Goal: Information Seeking & Learning: Learn about a topic

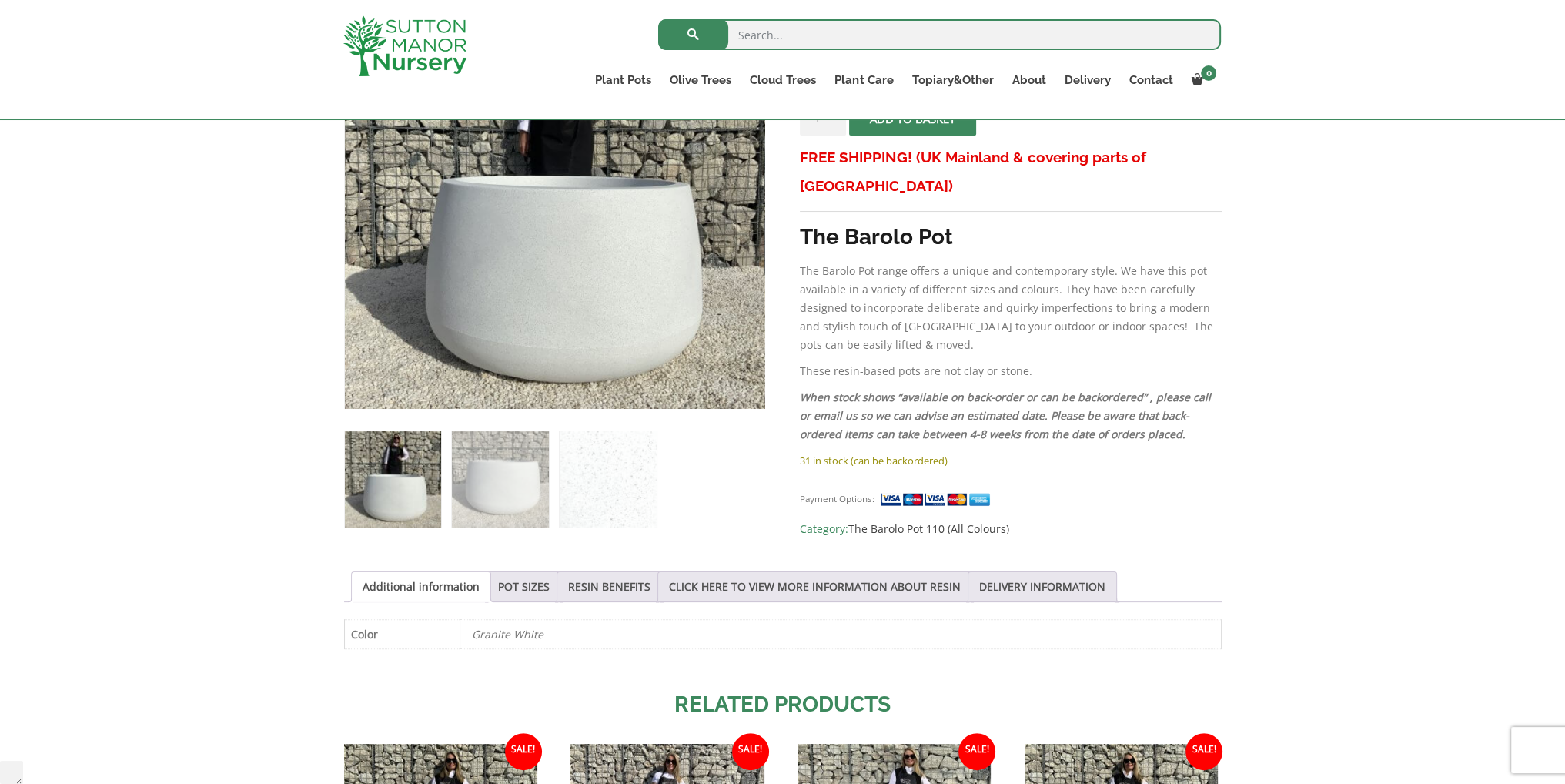
scroll to position [385, 0]
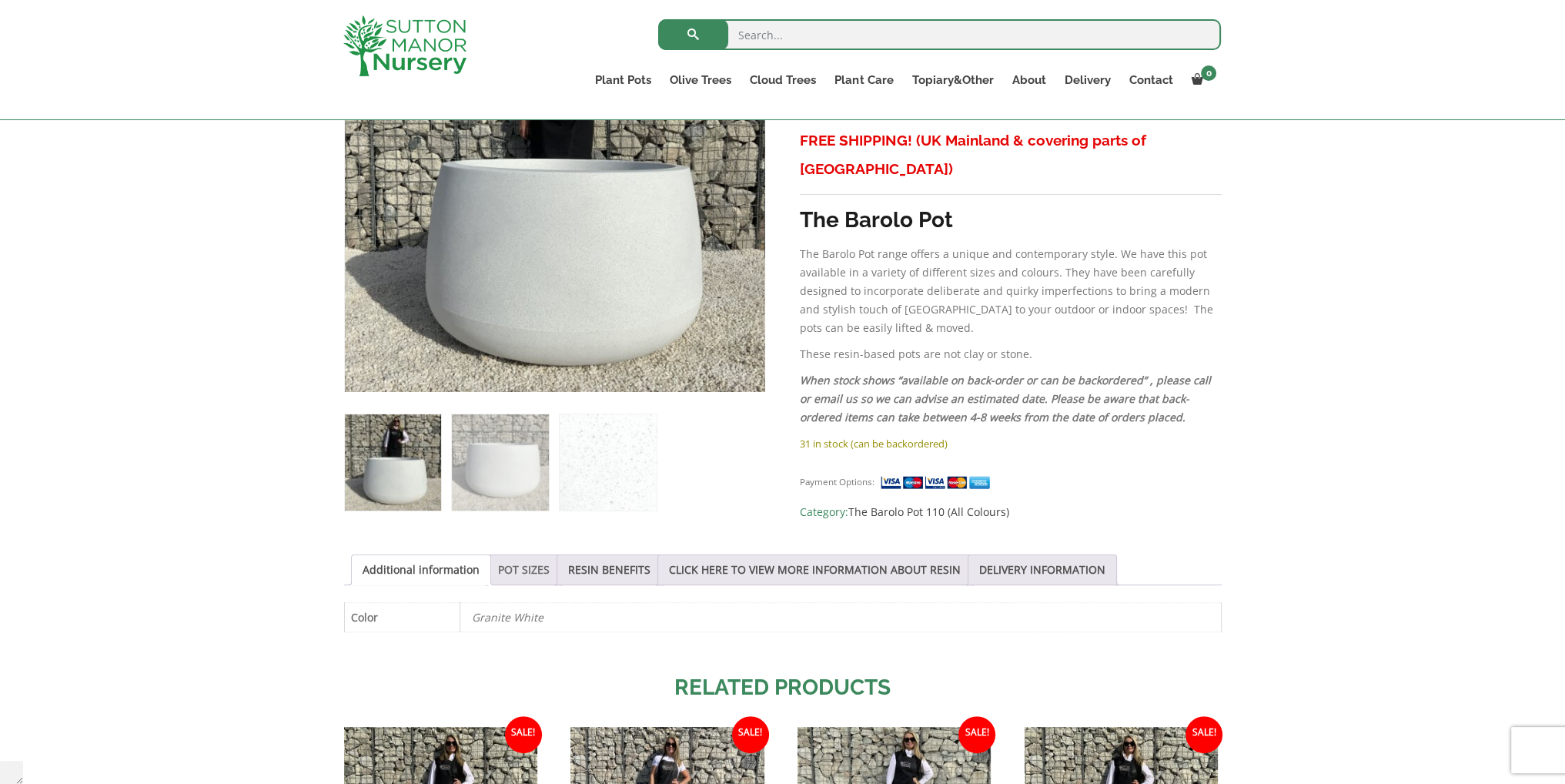
click at [520, 566] on link "POT SIZES" at bounding box center [524, 570] width 52 height 29
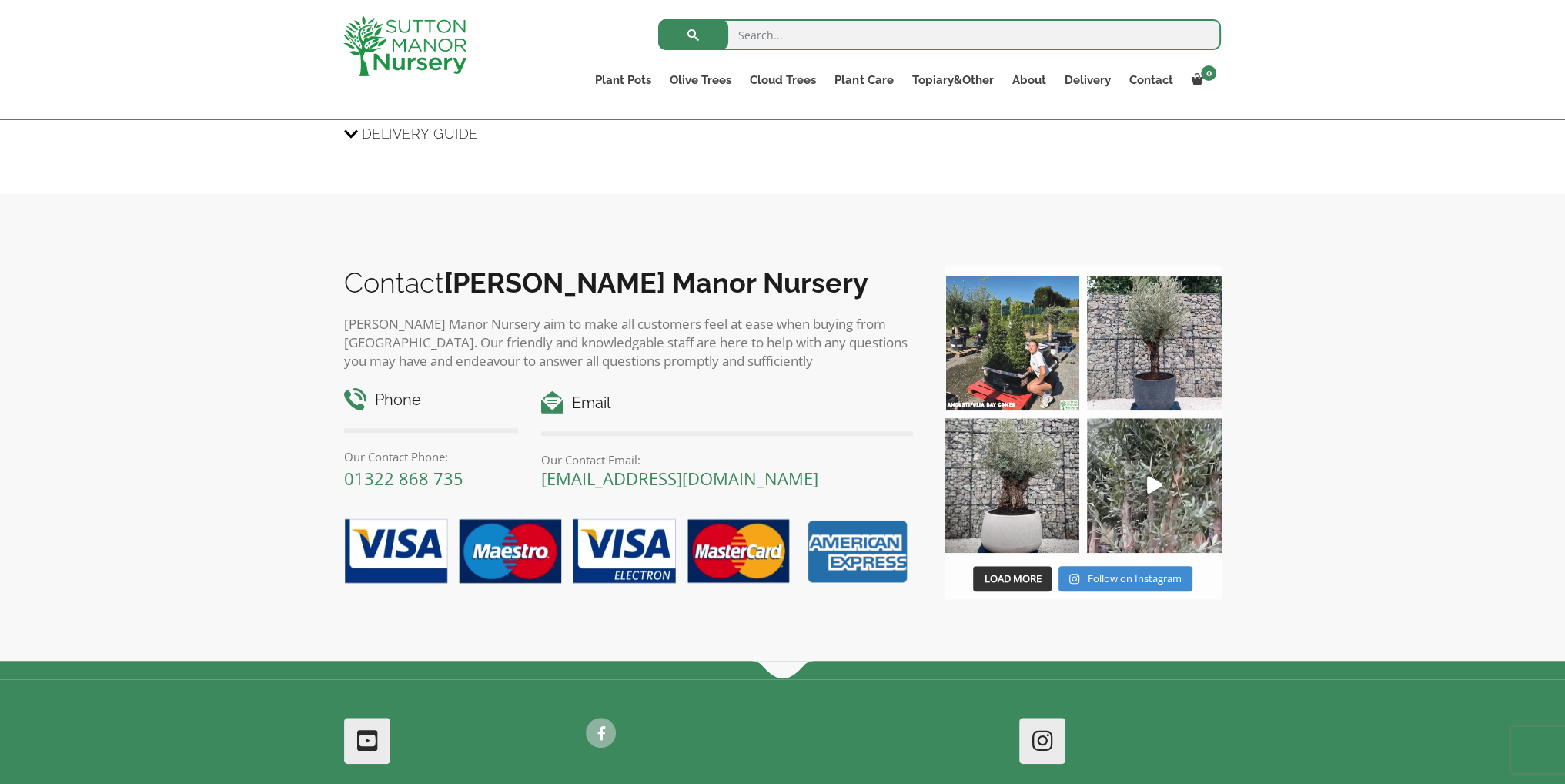
scroll to position [1617, 0]
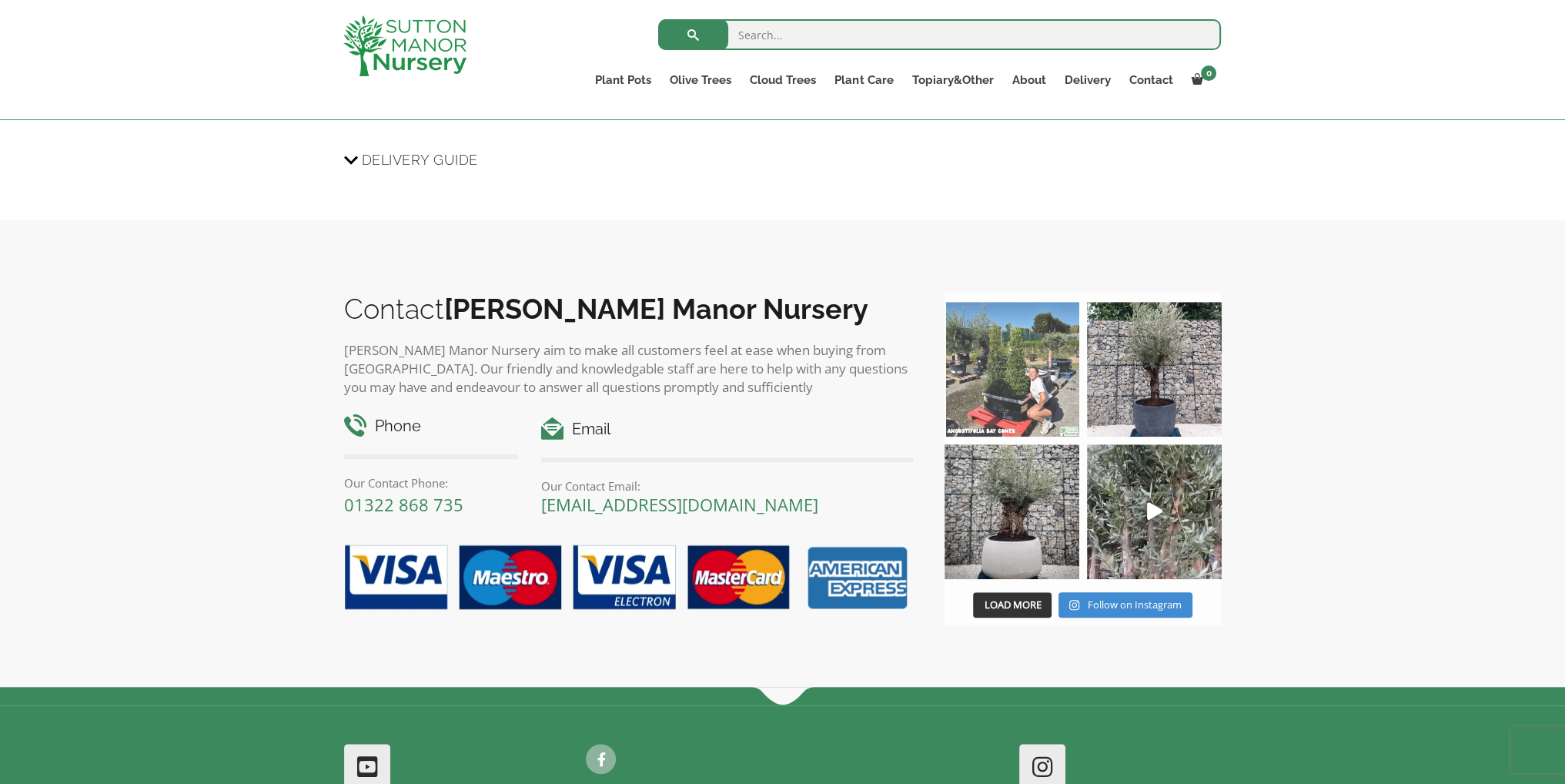
click at [1025, 392] on img at bounding box center [1012, 369] width 135 height 135
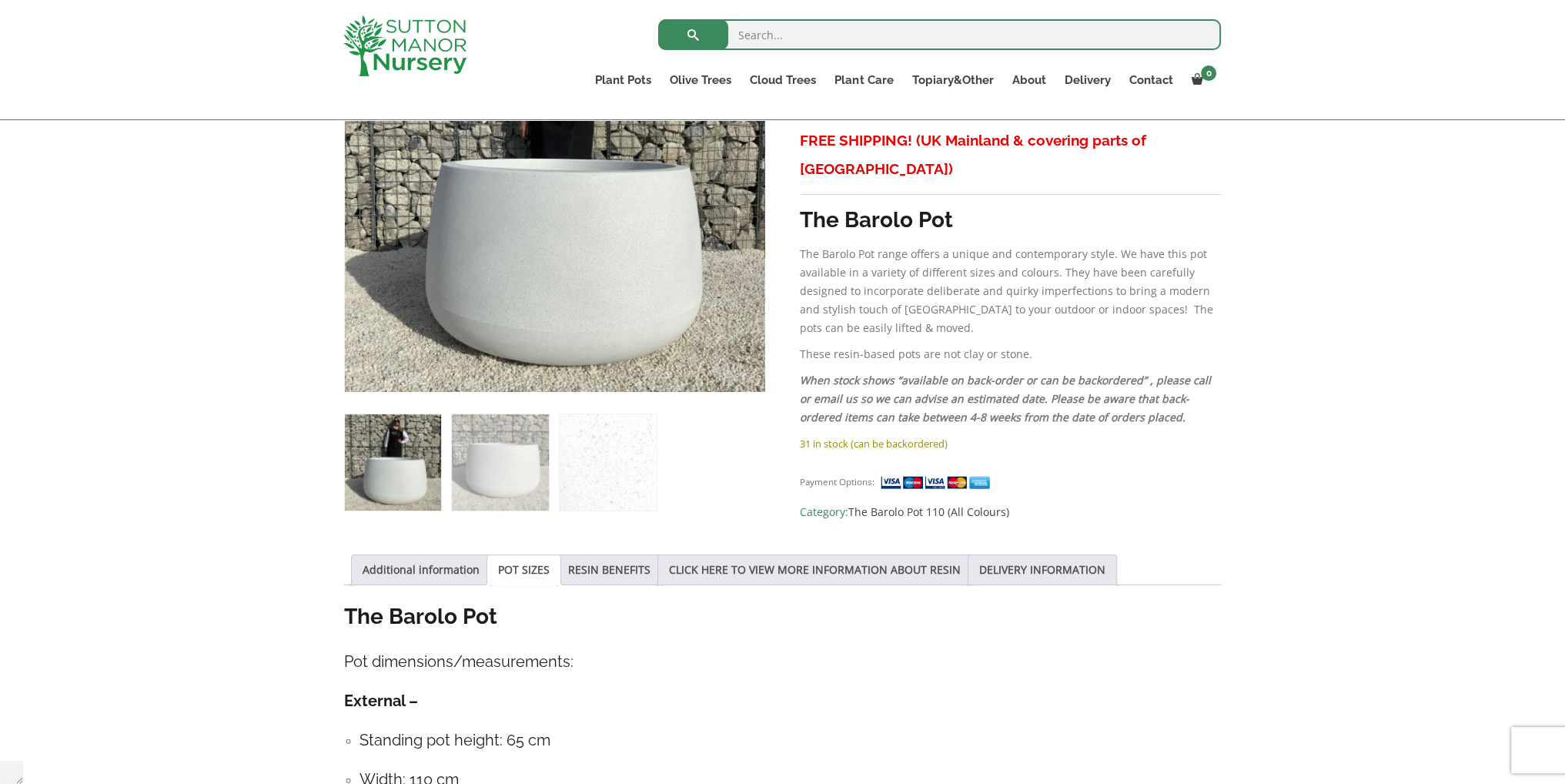
scroll to position [0, 0]
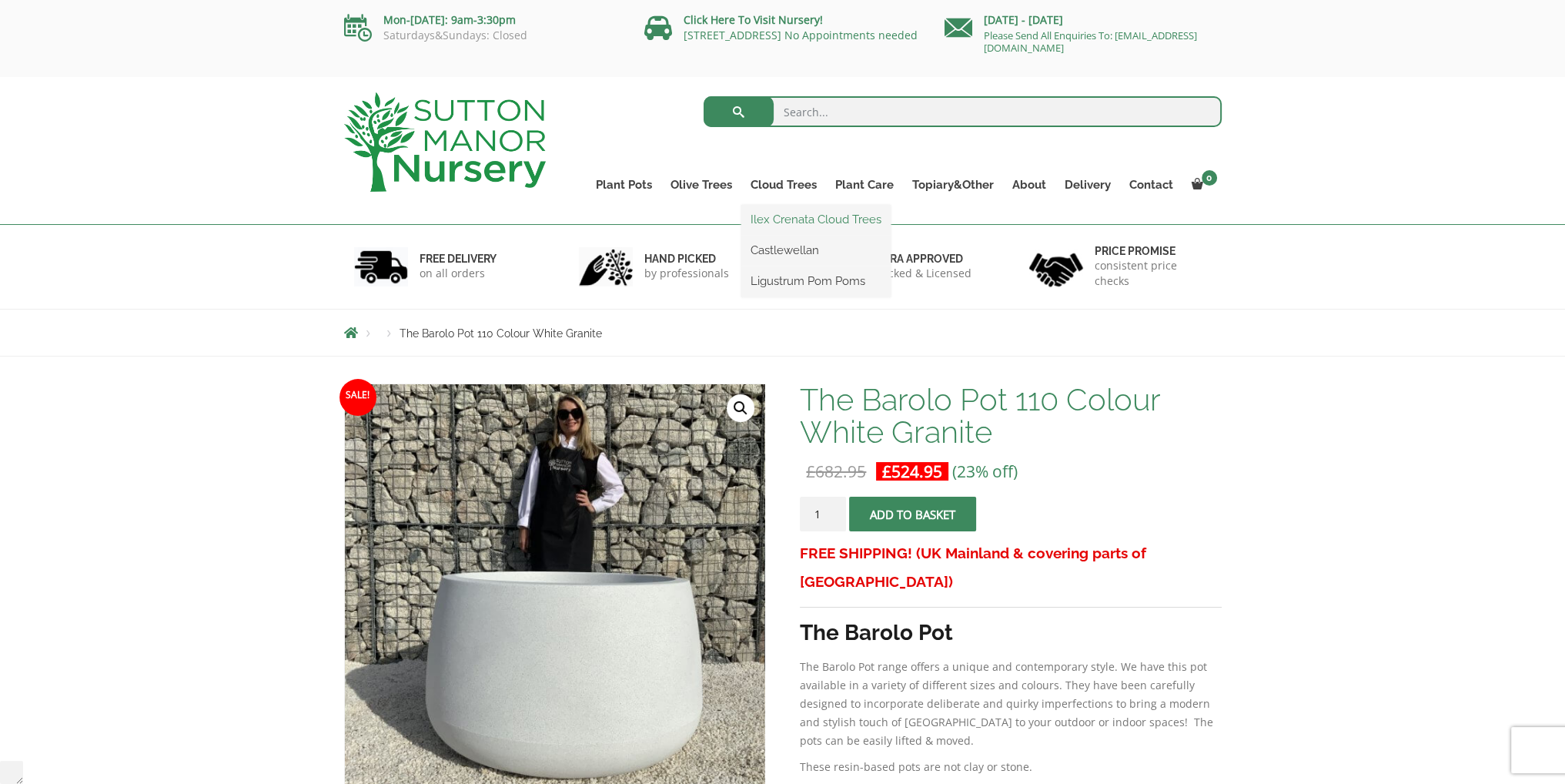
click at [794, 222] on link "Ilex Crenata Cloud Trees" at bounding box center [816, 219] width 149 height 23
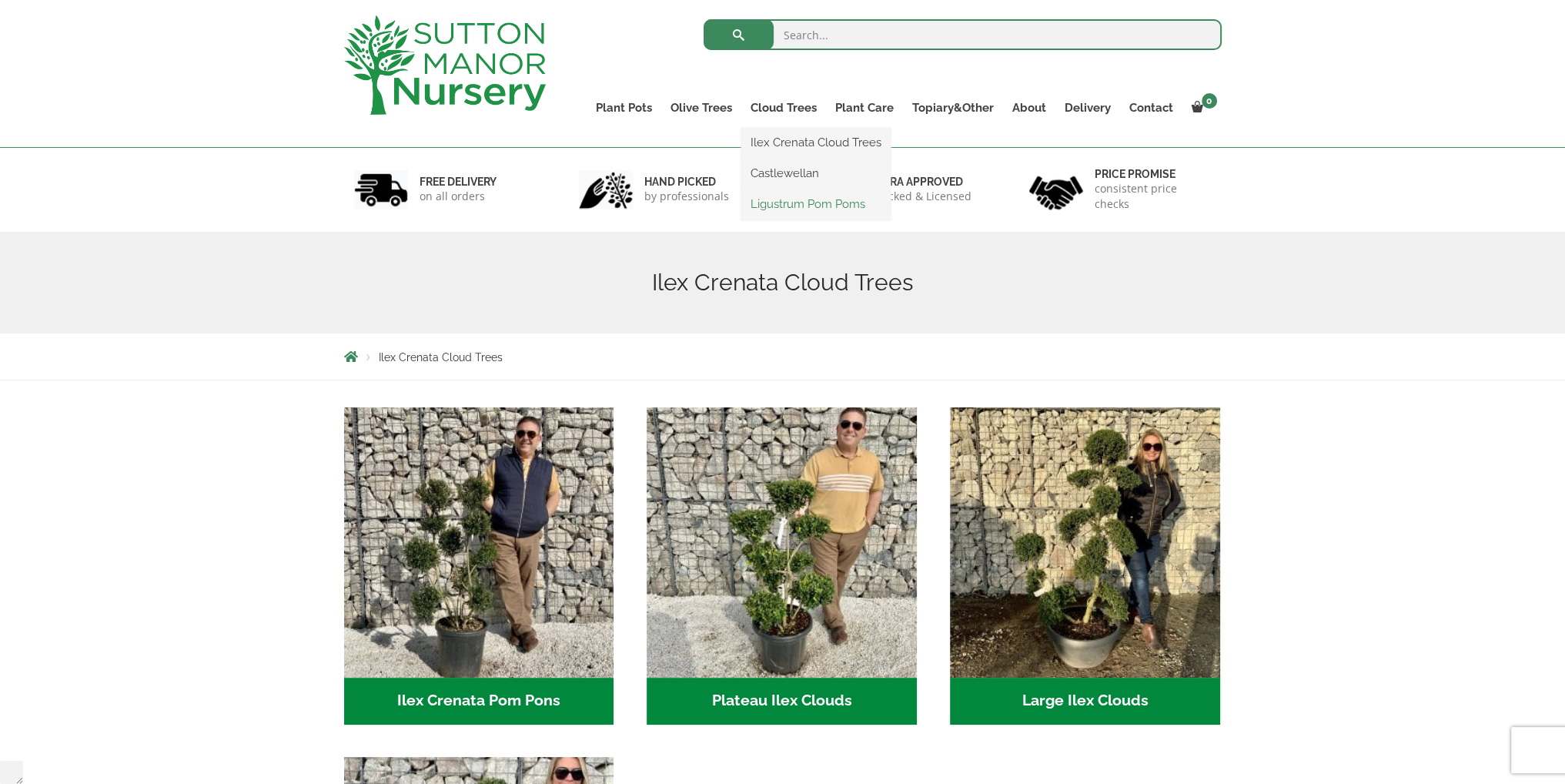
click at [791, 204] on link "Ligustrum Pom Poms" at bounding box center [816, 204] width 149 height 23
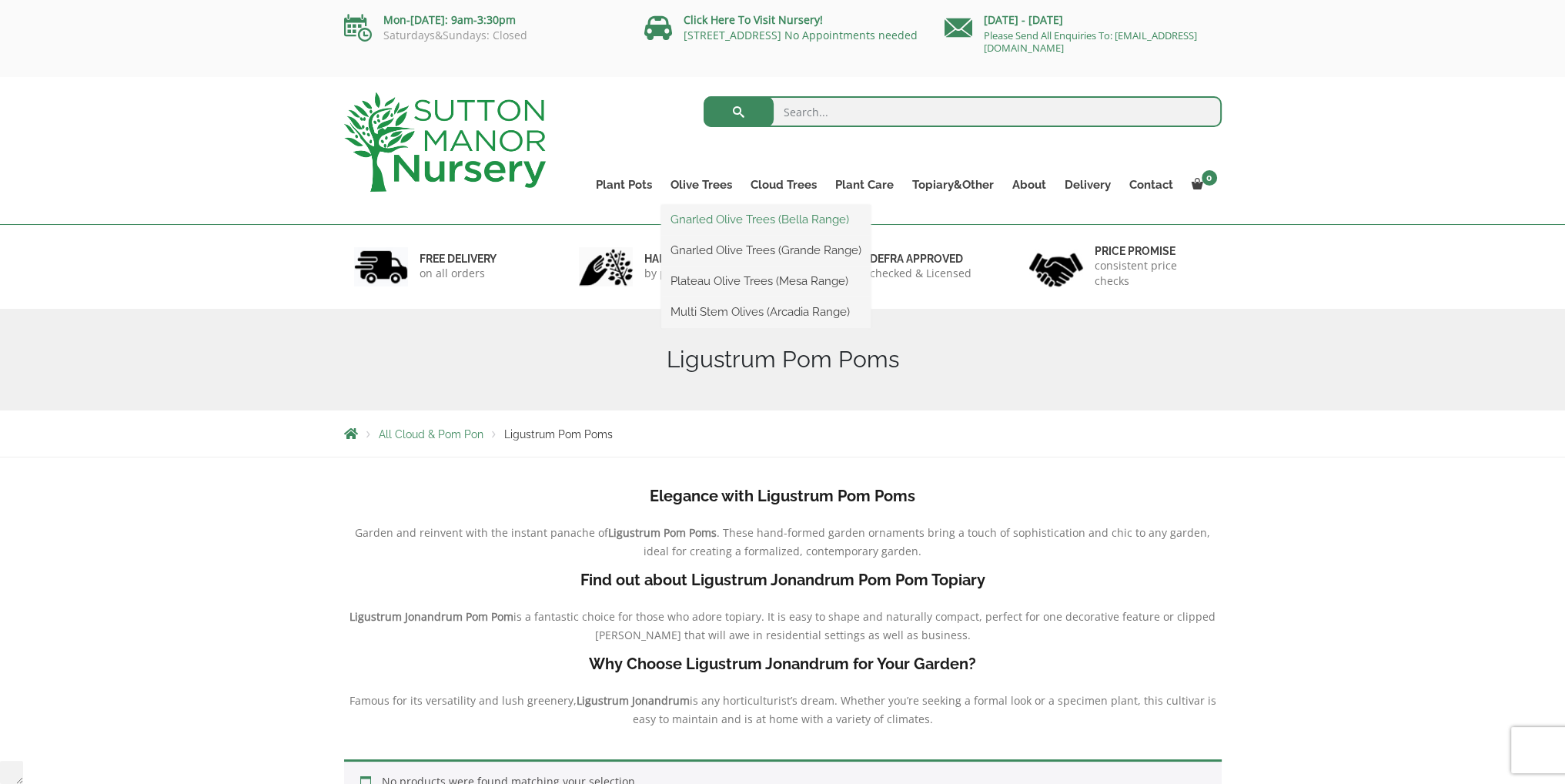
click at [718, 220] on link "Gnarled Olive Trees (Bella Range)" at bounding box center [766, 219] width 209 height 23
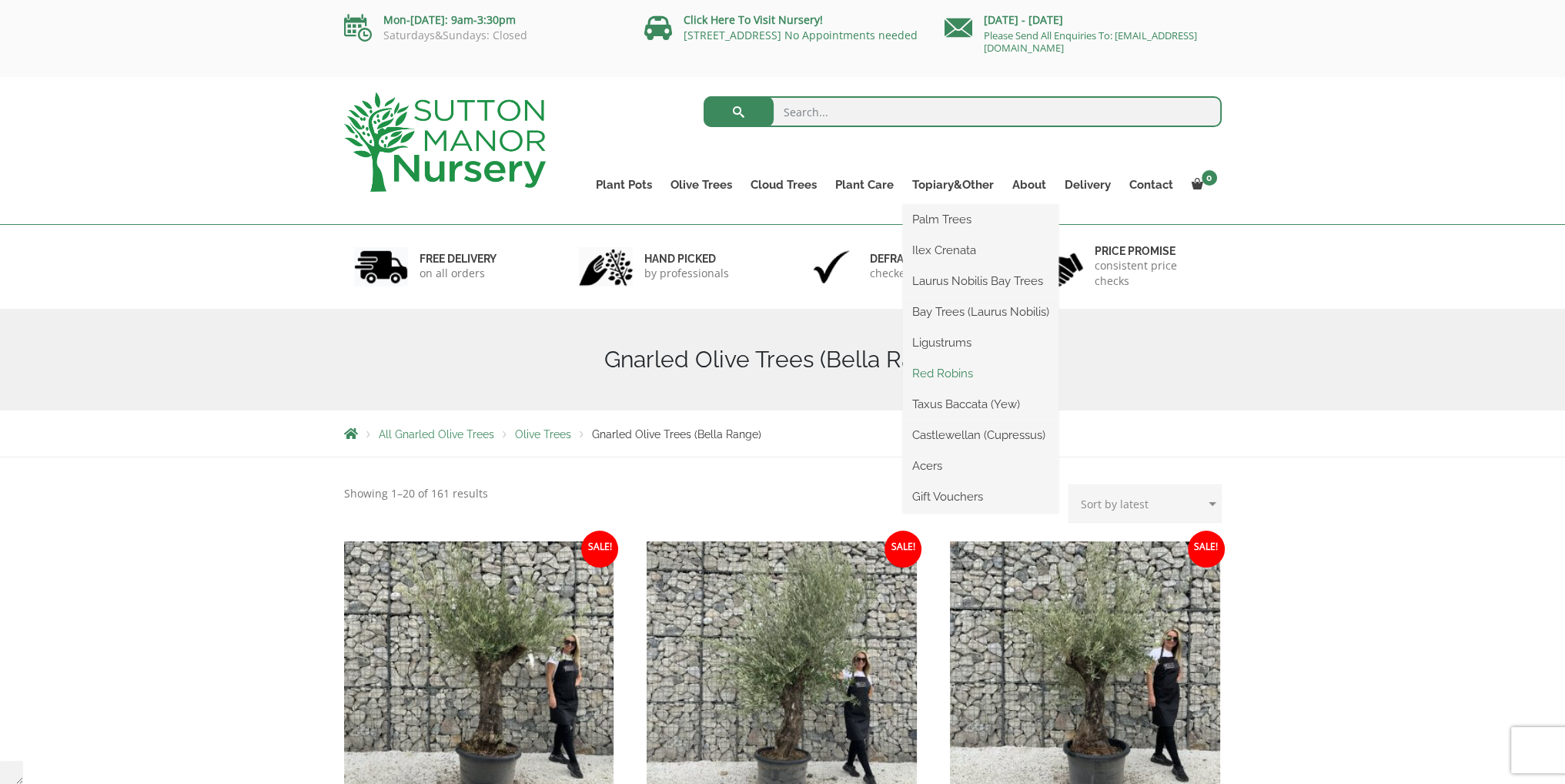
click at [955, 373] on link "Red Robins" at bounding box center [981, 373] width 156 height 23
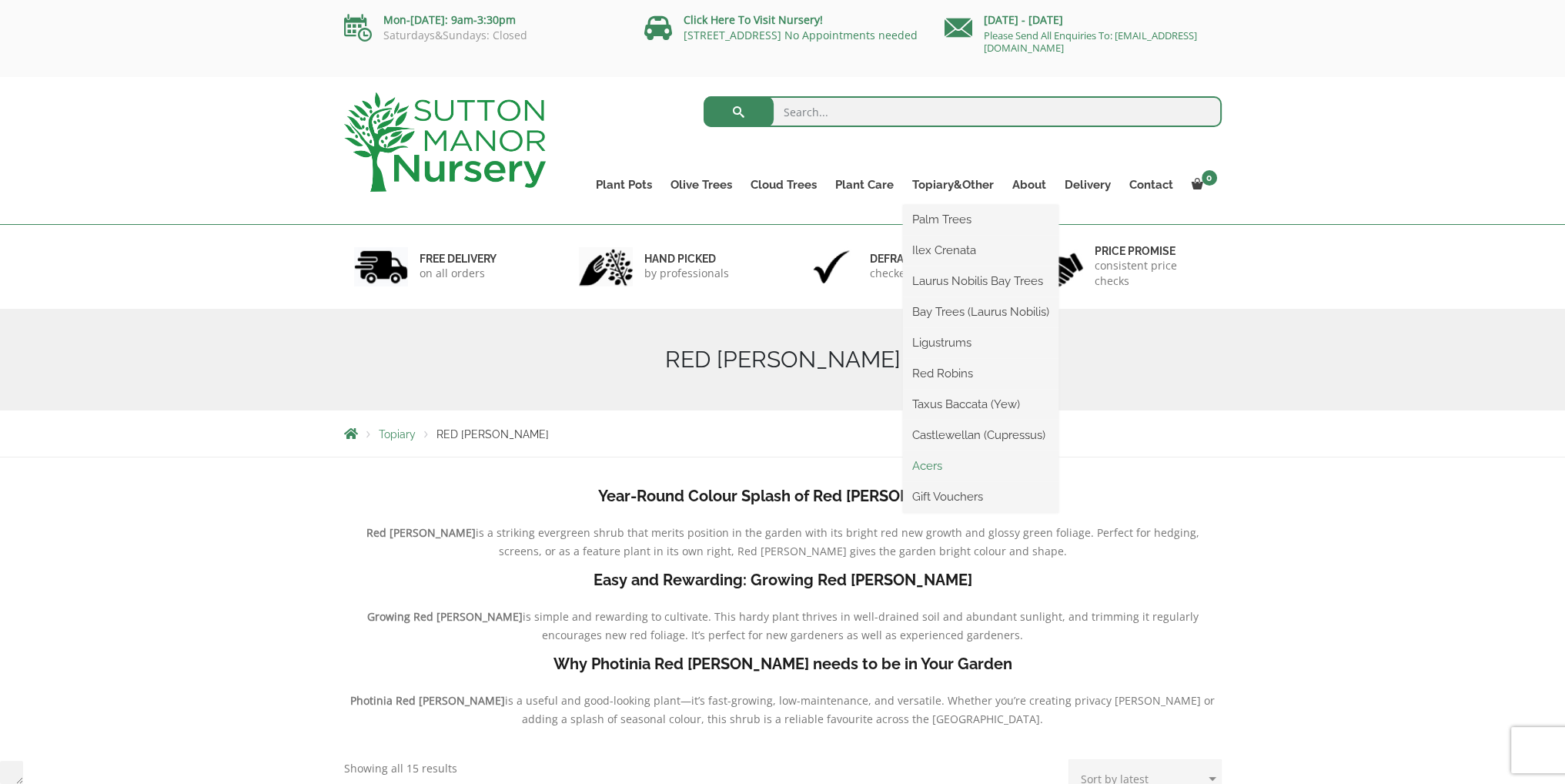
click at [934, 465] on link "Acers" at bounding box center [981, 466] width 156 height 23
